Goal: Transaction & Acquisition: Download file/media

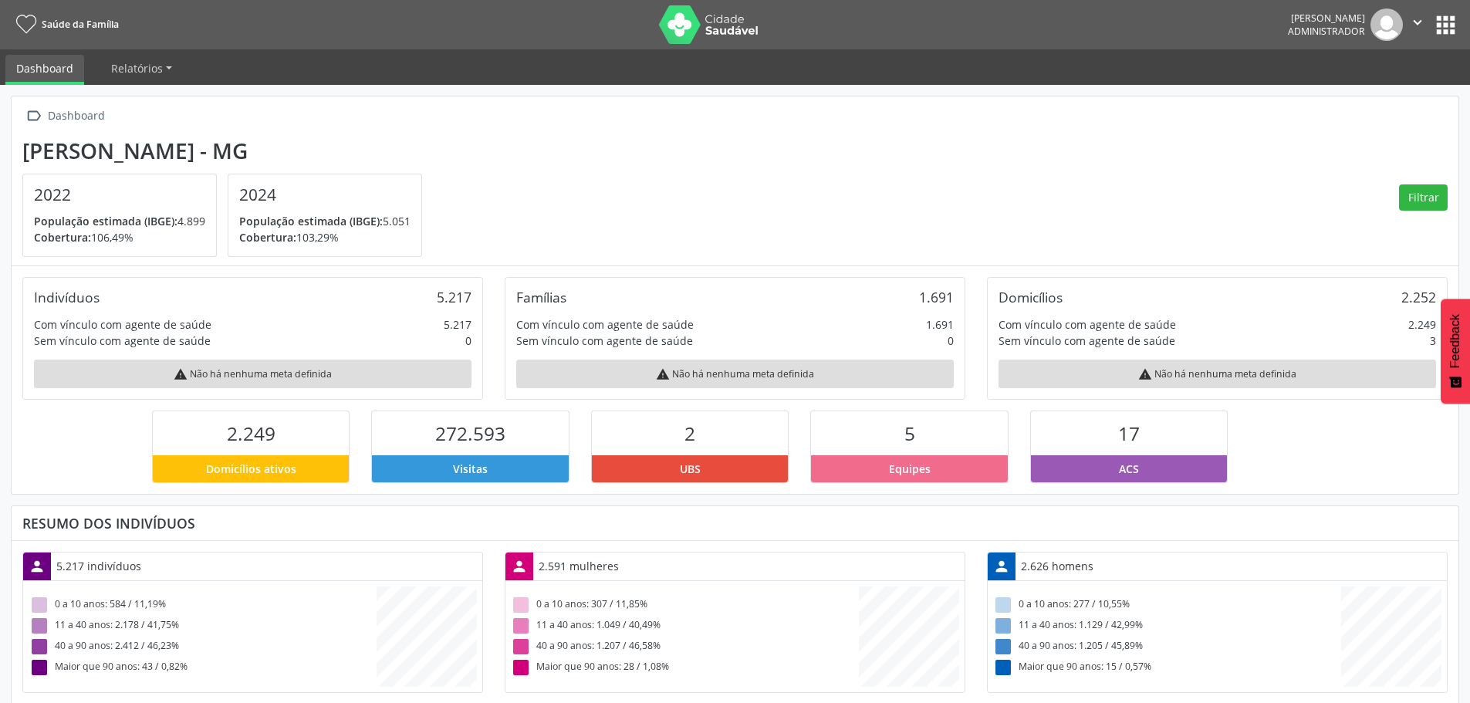
scroll to position [256, 482]
click at [1458, 25] on button "apps" at bounding box center [1445, 25] width 27 height 27
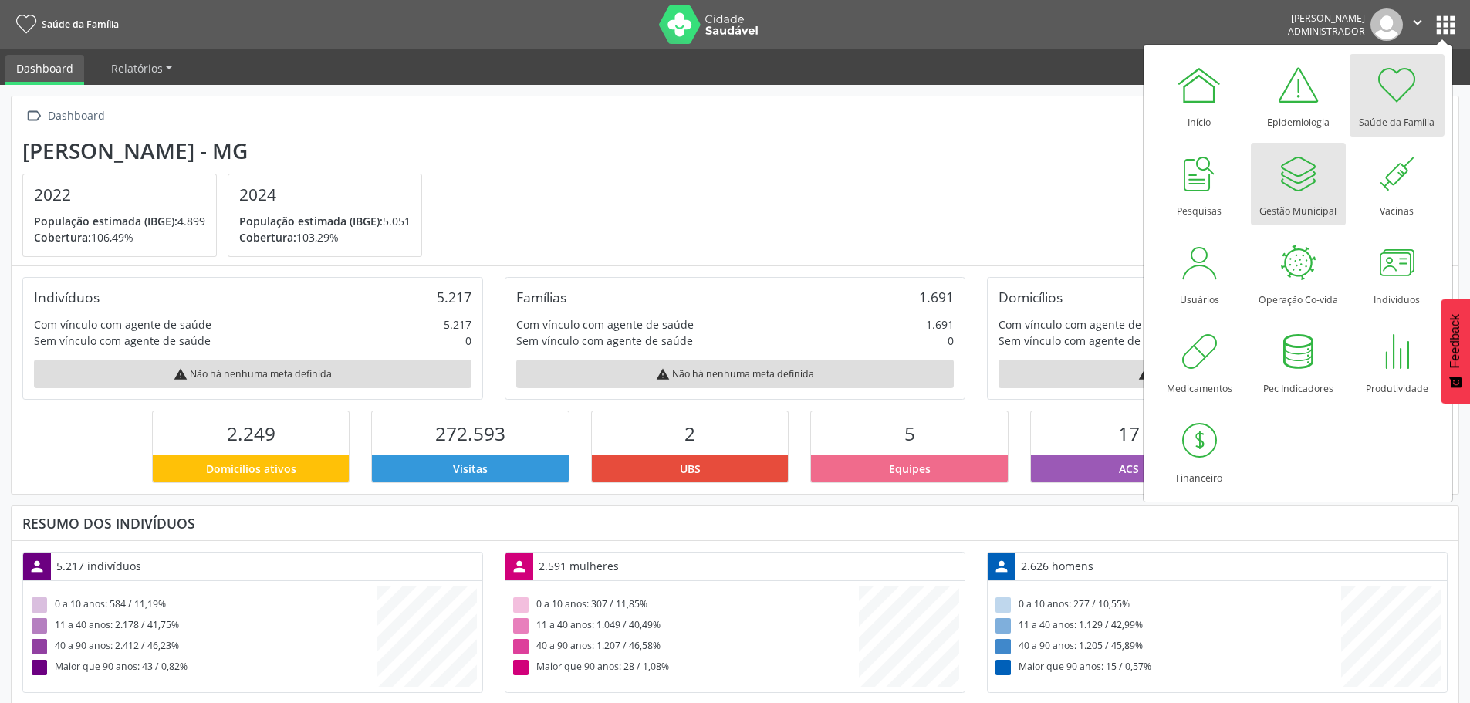
click at [1289, 203] on div "Gestão Municipal" at bounding box center [1297, 207] width 77 height 21
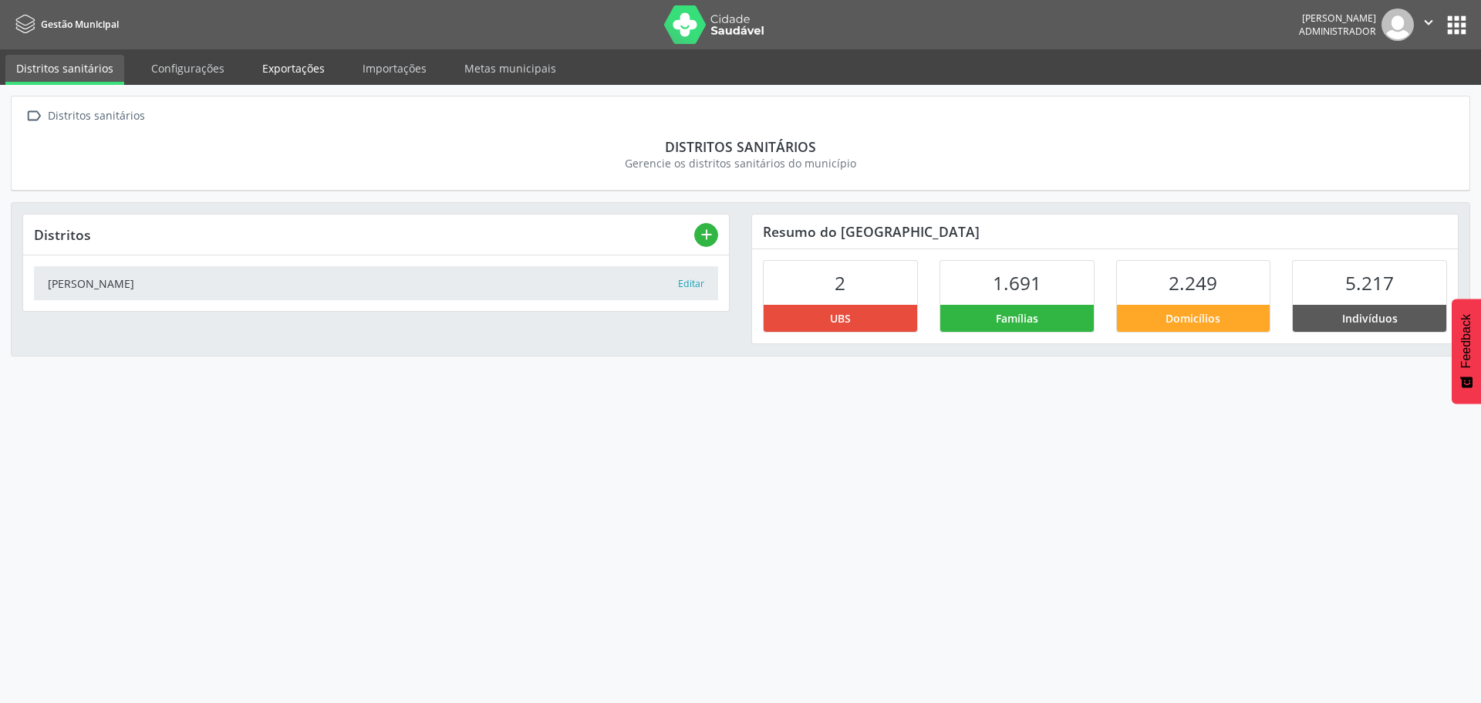
click at [289, 66] on link "Exportações" at bounding box center [294, 68] width 84 height 27
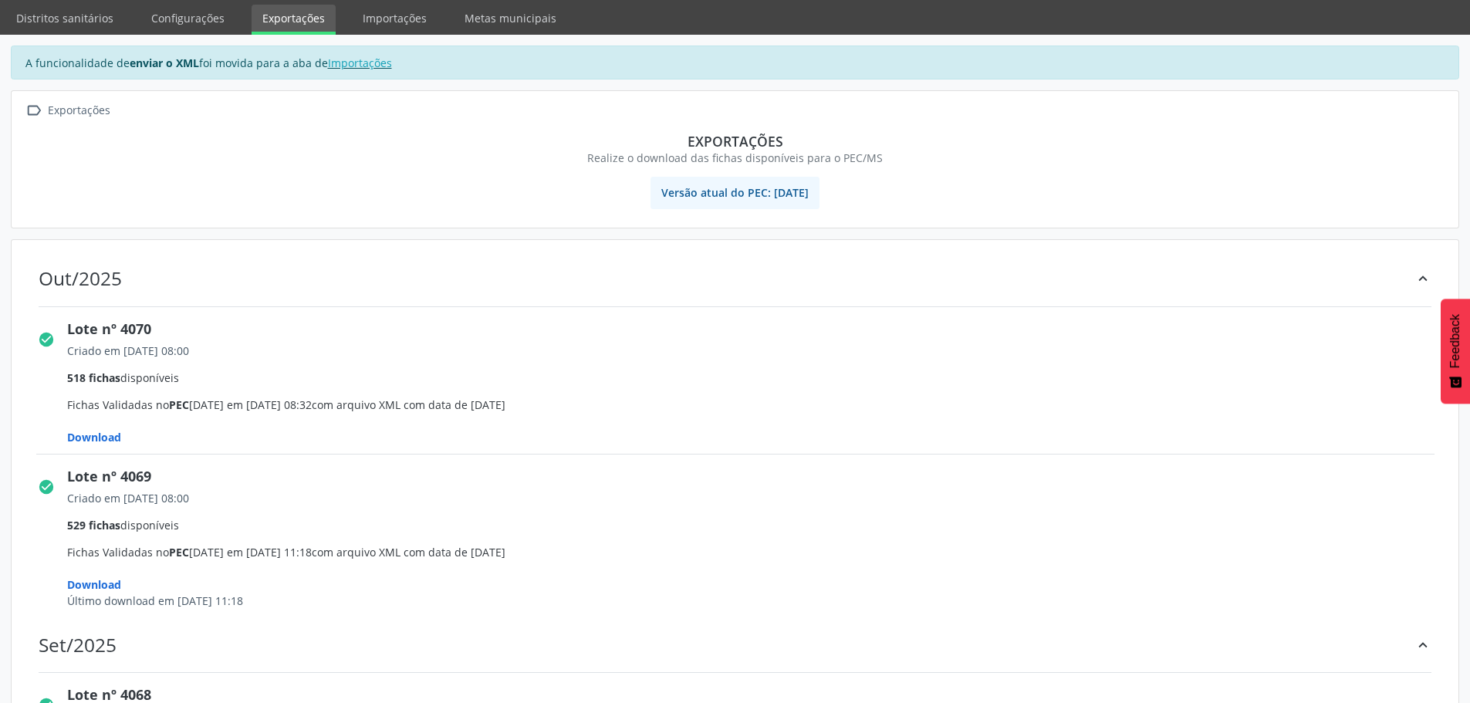
scroll to position [77, 0]
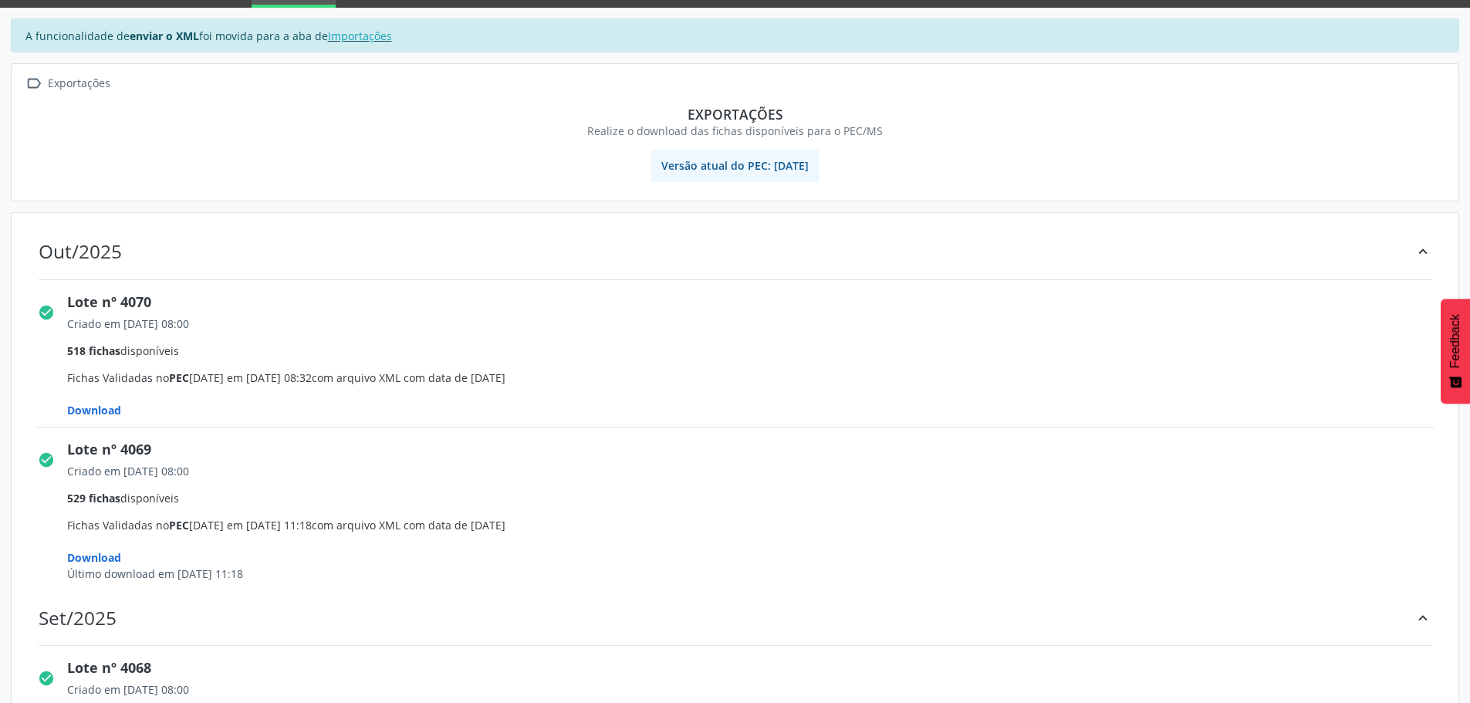
click at [87, 406] on span "Download" at bounding box center [94, 410] width 54 height 15
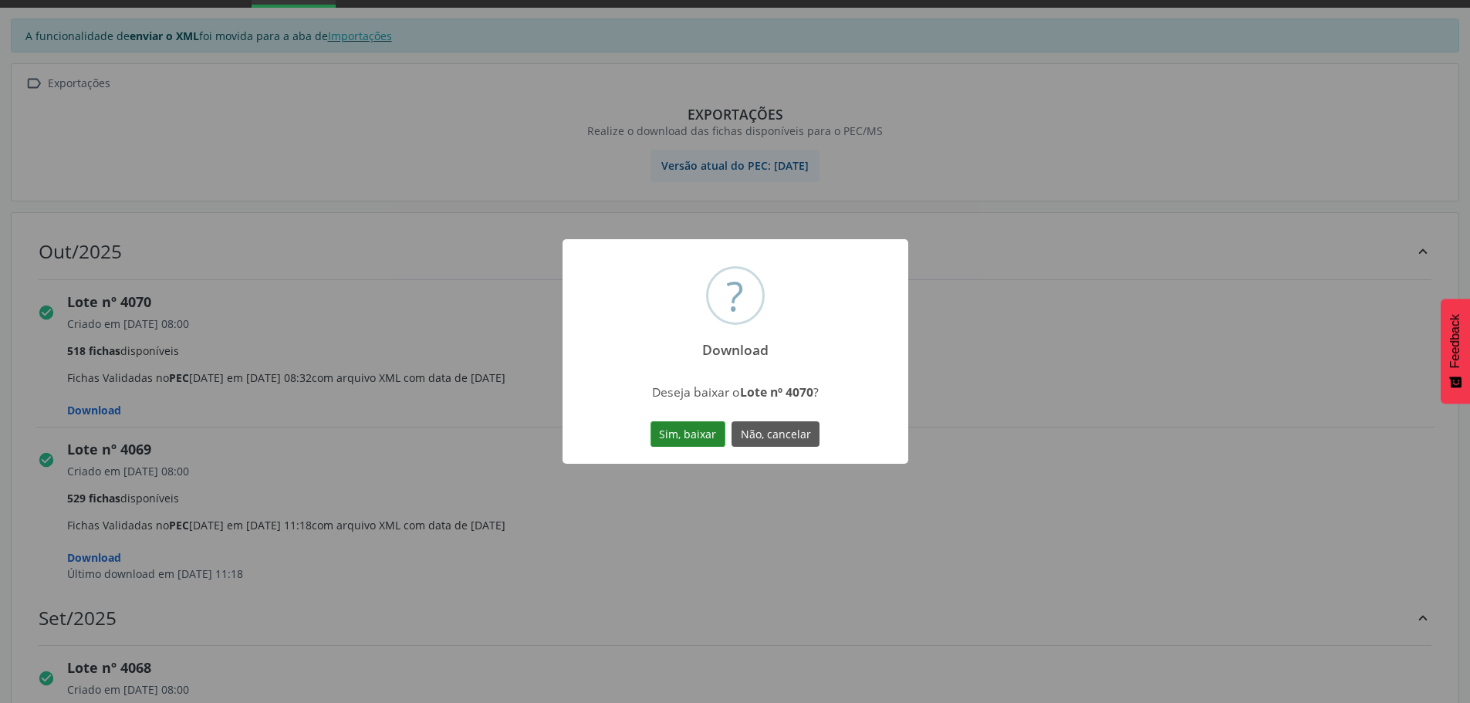
click at [681, 436] on button "Sim, baixar" at bounding box center [687, 434] width 75 height 26
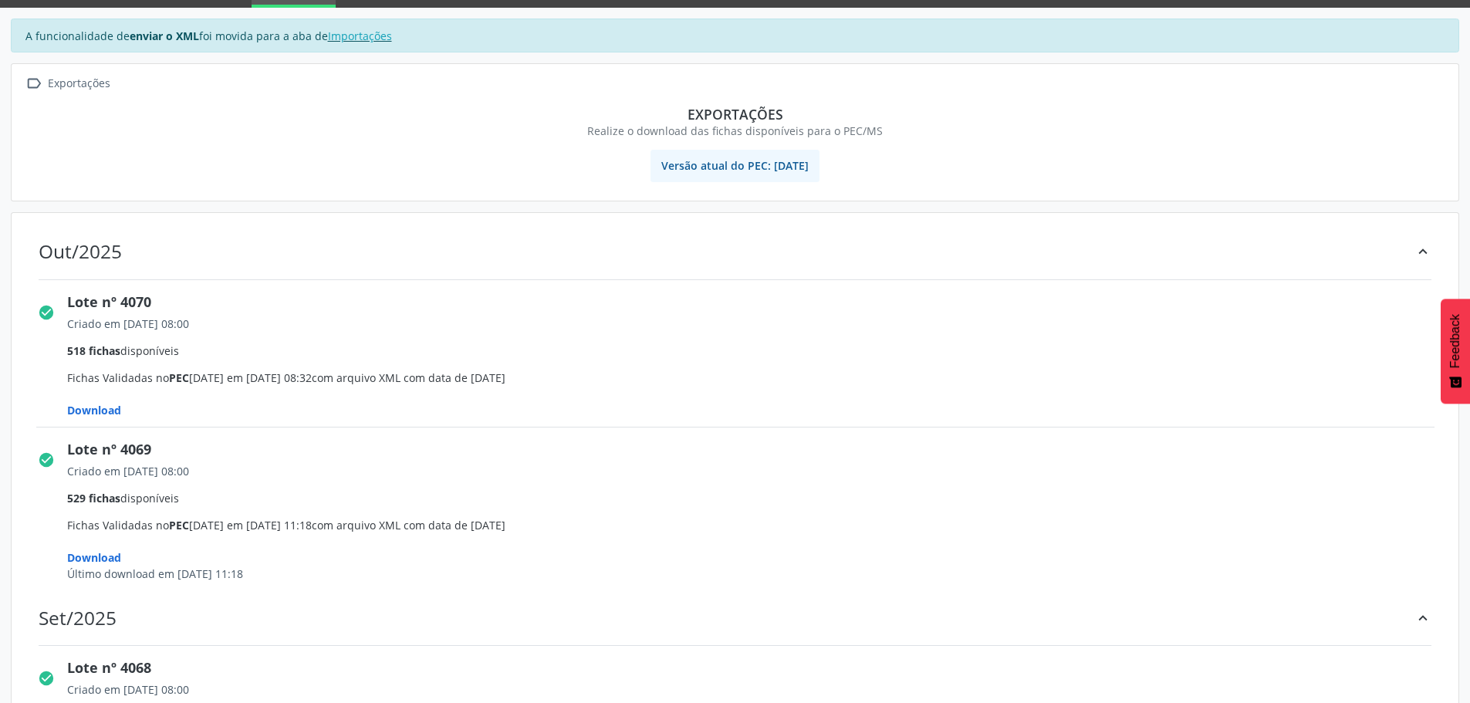
click at [90, 411] on span "Download" at bounding box center [94, 410] width 54 height 15
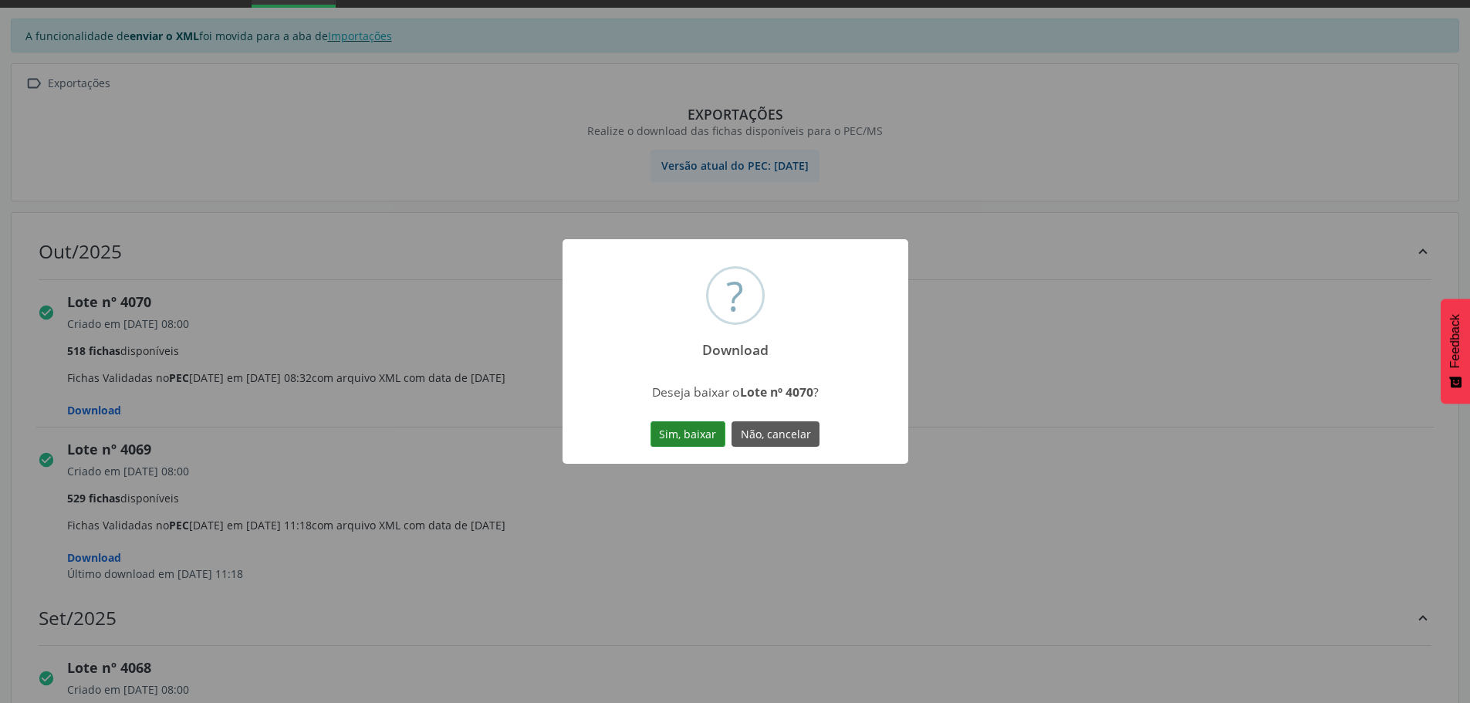
click at [711, 439] on button "Sim, baixar" at bounding box center [687, 434] width 75 height 26
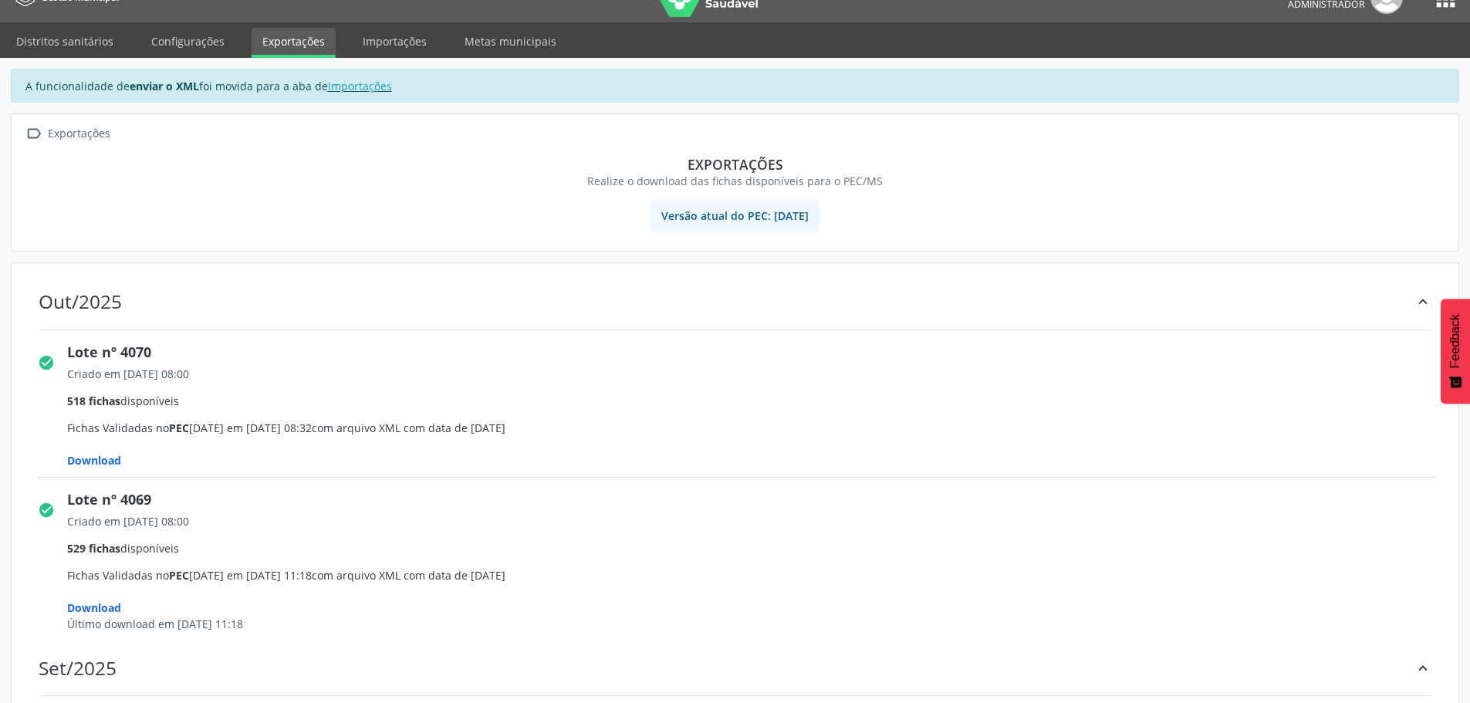
scroll to position [0, 0]
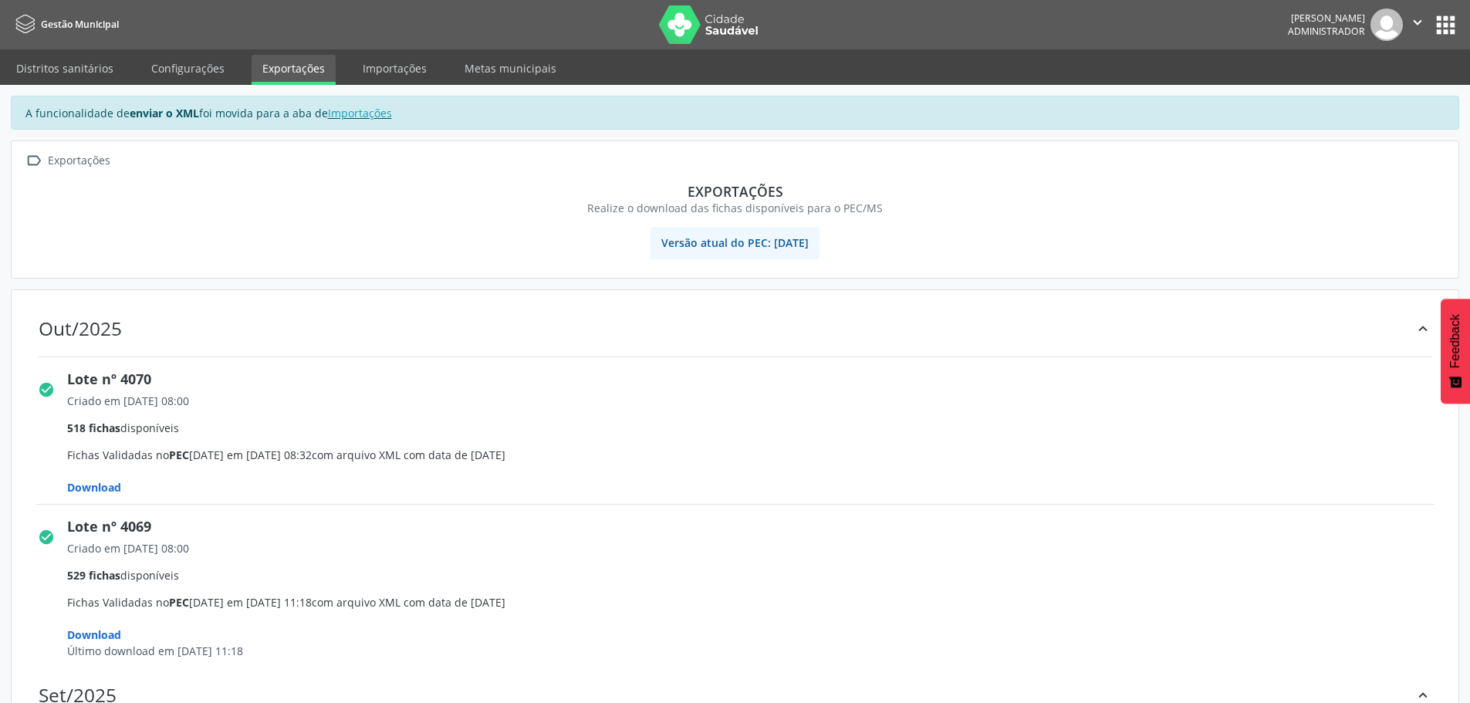
click at [1418, 19] on icon "" at bounding box center [1417, 22] width 17 height 17
click at [1386, 95] on link "Sair" at bounding box center [1378, 94] width 106 height 22
